Goal: Obtain resource: Download file/media

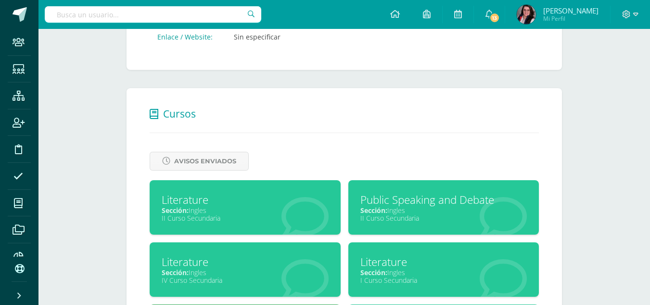
scroll to position [401, 0]
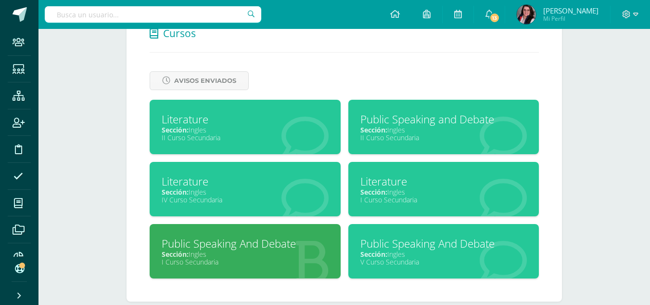
click at [434, 134] on div "II Curso Secundaria" at bounding box center [444, 137] width 167 height 9
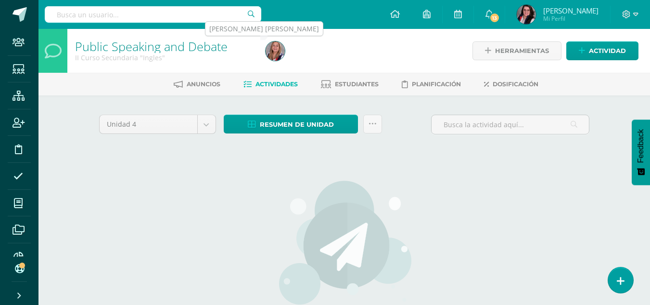
click at [276, 51] on img at bounding box center [275, 50] width 19 height 19
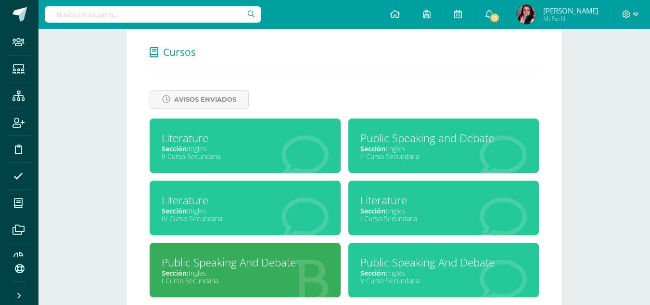
scroll to position [397, 0]
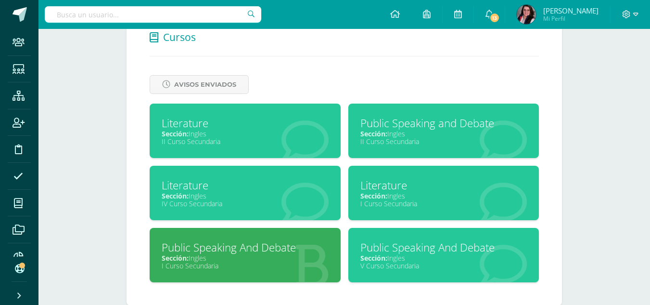
click at [272, 250] on div "Public Speaking And Debate" at bounding box center [245, 247] width 167 height 15
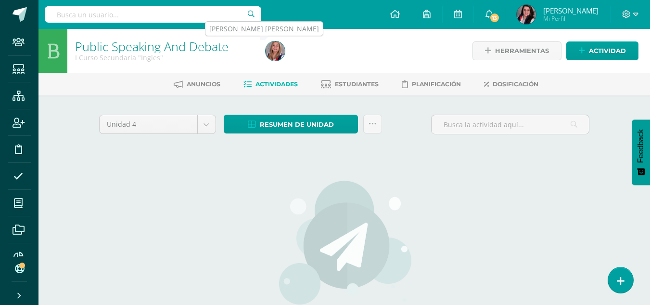
click at [274, 54] on img at bounding box center [275, 50] width 19 height 19
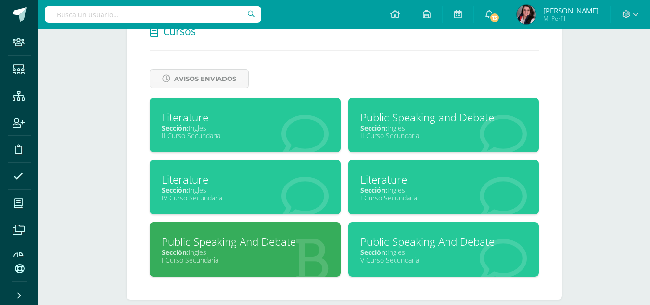
scroll to position [417, 0]
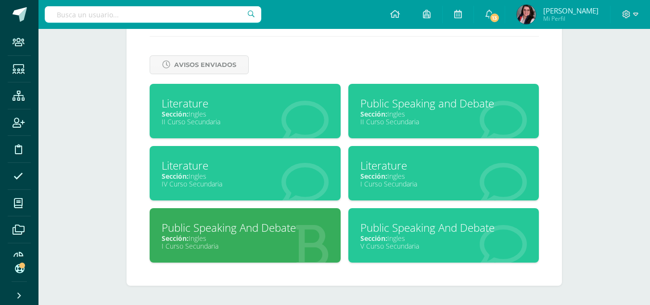
click at [384, 238] on span "Sección:" at bounding box center [374, 237] width 27 height 9
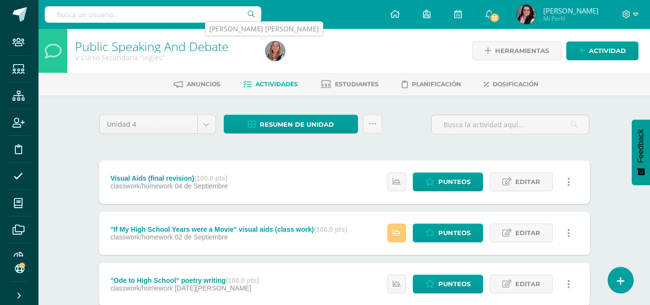
click at [271, 56] on img at bounding box center [275, 50] width 19 height 19
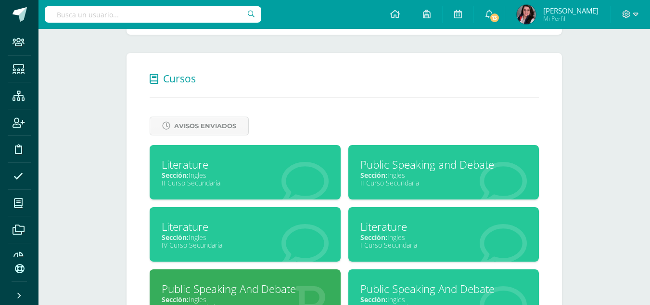
scroll to position [417, 0]
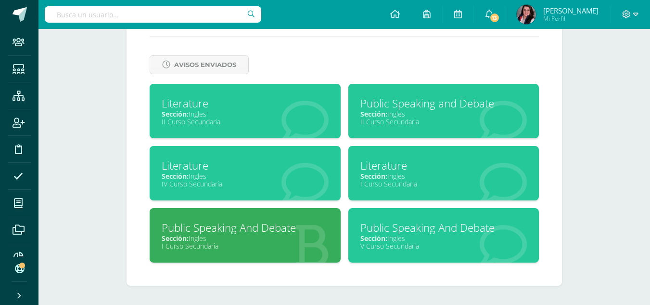
click at [247, 107] on div "Literature" at bounding box center [245, 103] width 167 height 15
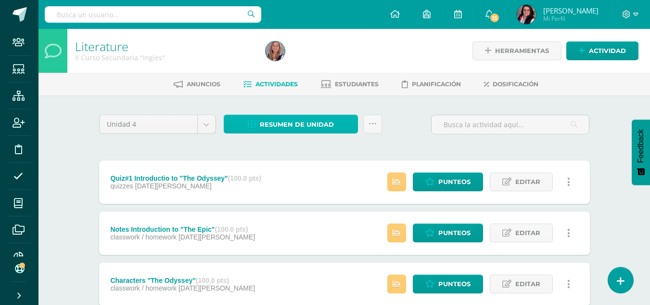
click at [272, 124] on span "Resumen de unidad" at bounding box center [297, 125] width 74 height 18
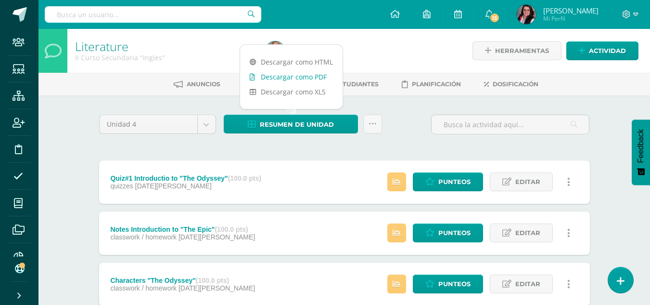
click at [294, 73] on link "Descargar como PDF" at bounding box center [291, 76] width 103 height 15
click at [194, 60] on div "II Curso Secundaria "Ingles"" at bounding box center [164, 57] width 179 height 9
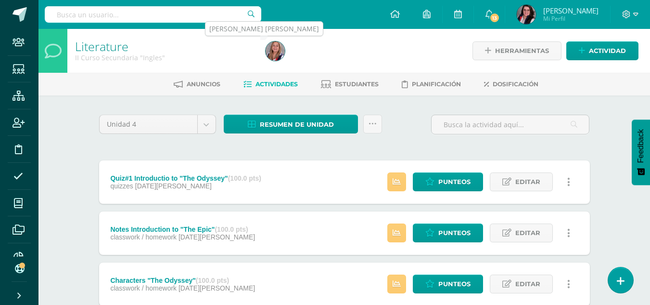
click at [272, 53] on img at bounding box center [275, 50] width 19 height 19
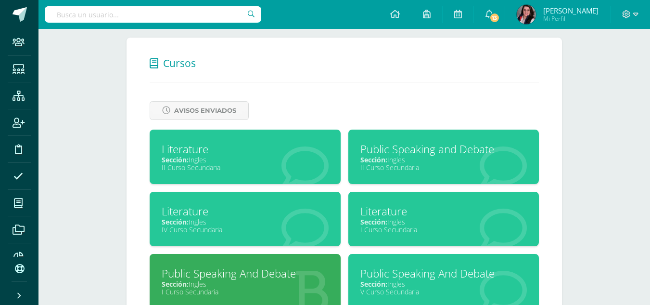
scroll to position [417, 0]
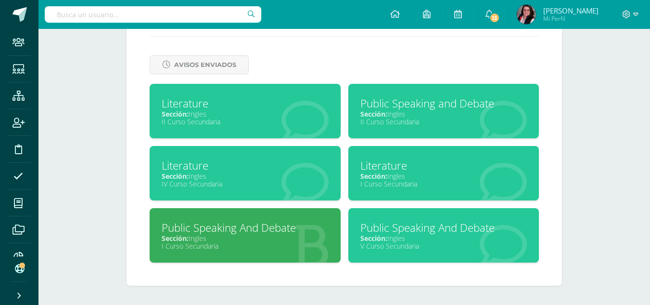
click at [383, 177] on span "Sección:" at bounding box center [374, 175] width 27 height 9
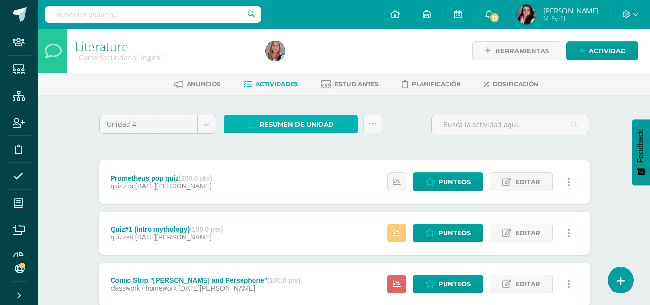
click at [272, 127] on span "Resumen de unidad" at bounding box center [297, 125] width 74 height 18
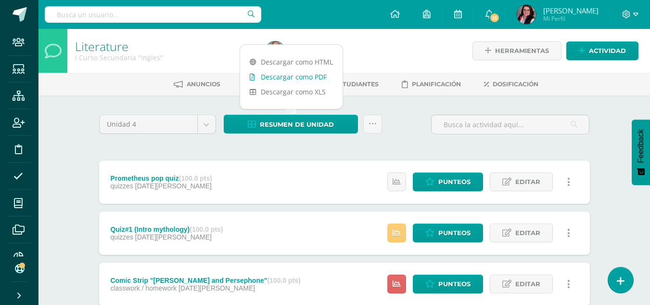
click at [305, 75] on link "Descargar como PDF" at bounding box center [291, 76] width 103 height 15
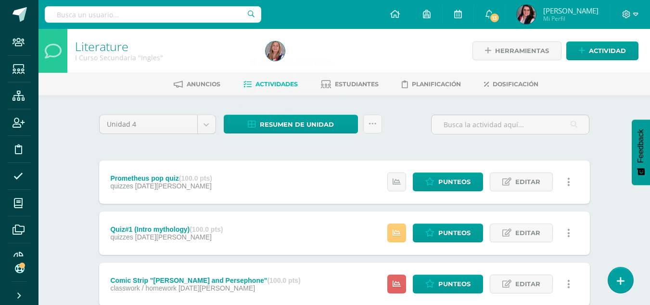
click at [161, 89] on ul "Anuncios Actividades Estudiantes Planificación Dosificación" at bounding box center [356, 84] width 612 height 16
click at [270, 52] on img at bounding box center [275, 50] width 19 height 19
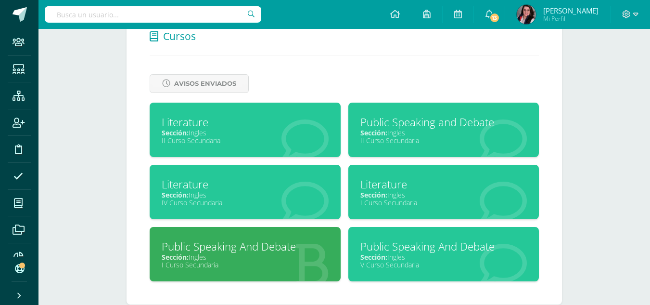
scroll to position [417, 0]
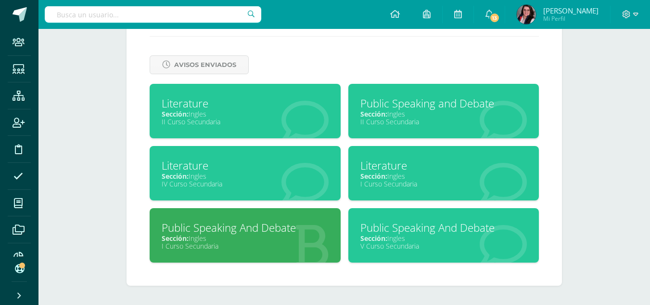
click at [266, 165] on div "Literature" at bounding box center [245, 165] width 167 height 15
